Goal: Transaction & Acquisition: Purchase product/service

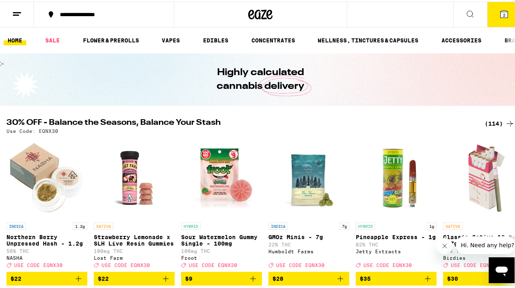
click at [17, 13] on line at bounding box center [16, 13] width 6 height 0
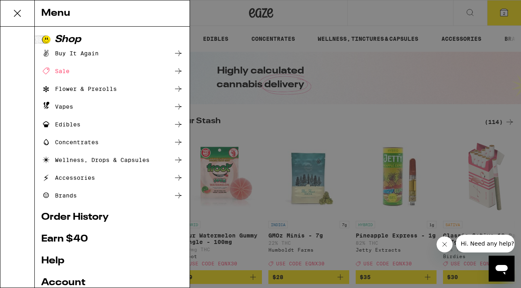
click at [423, 13] on div "Menu Shop Buy It Again Sale Flower & Prerolls Vapes Edibles Concentrates Wellne…" at bounding box center [260, 144] width 521 height 288
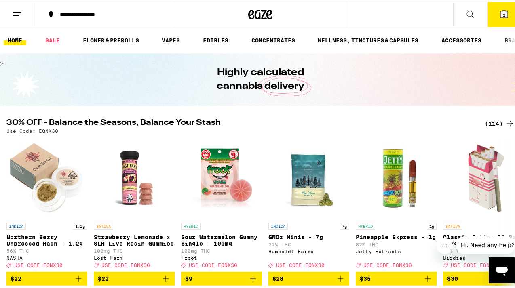
click at [501, 13] on icon at bounding box center [504, 12] width 7 height 7
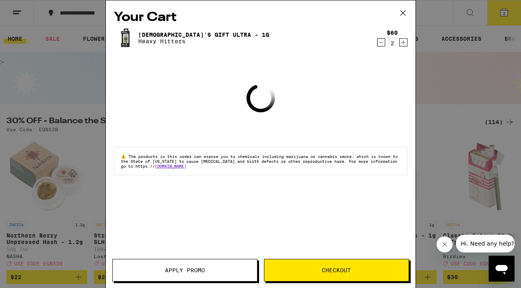
click at [383, 41] on icon "Decrement" at bounding box center [381, 43] width 7 height 10
click at [382, 43] on icon "Decrement" at bounding box center [381, 43] width 7 height 10
click at [382, 43] on div "Your Cart [DEMOGRAPHIC_DATA]'s Gift Ultra - 1g Heavy Hitters $60 1 Loading ⚠️ T…" at bounding box center [261, 132] width 310 height 264
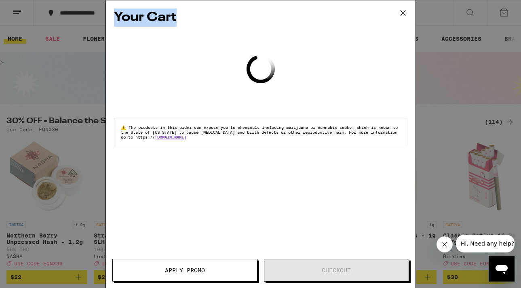
click at [382, 43] on div "Your Cart Loading ⚠️ The products in this order can expose you to chemicals inc…" at bounding box center [261, 132] width 310 height 264
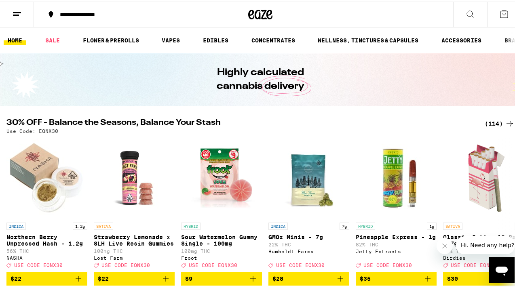
click at [21, 10] on icon at bounding box center [17, 13] width 10 height 10
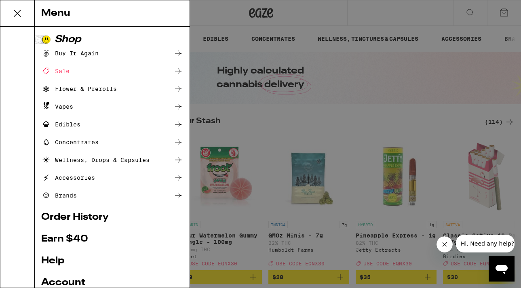
click at [63, 70] on div "Sale" at bounding box center [55, 71] width 28 height 10
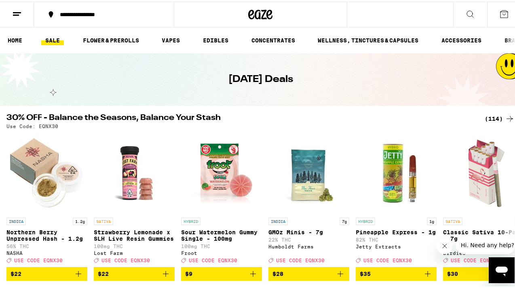
click at [266, 9] on icon at bounding box center [269, 13] width 6 height 10
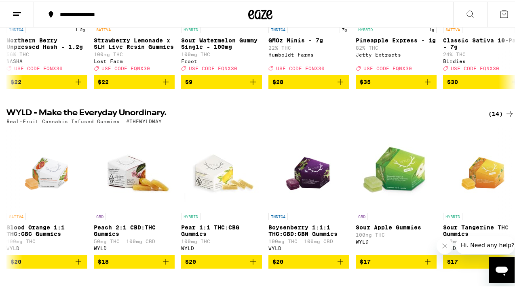
scroll to position [640, 0]
